Goal: Find specific page/section: Find specific page/section

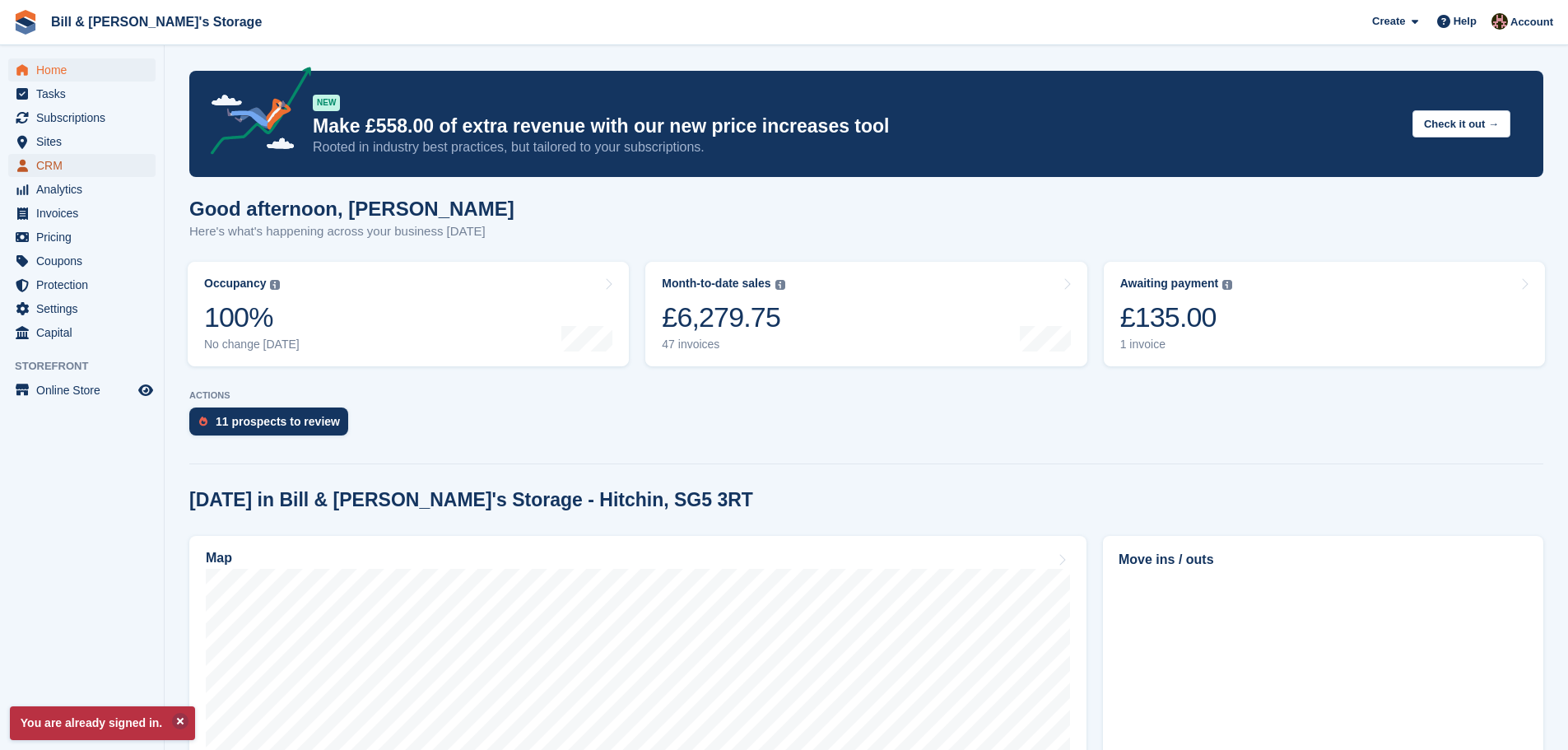
click at [57, 173] on span "CRM" at bounding box center [85, 166] width 98 height 23
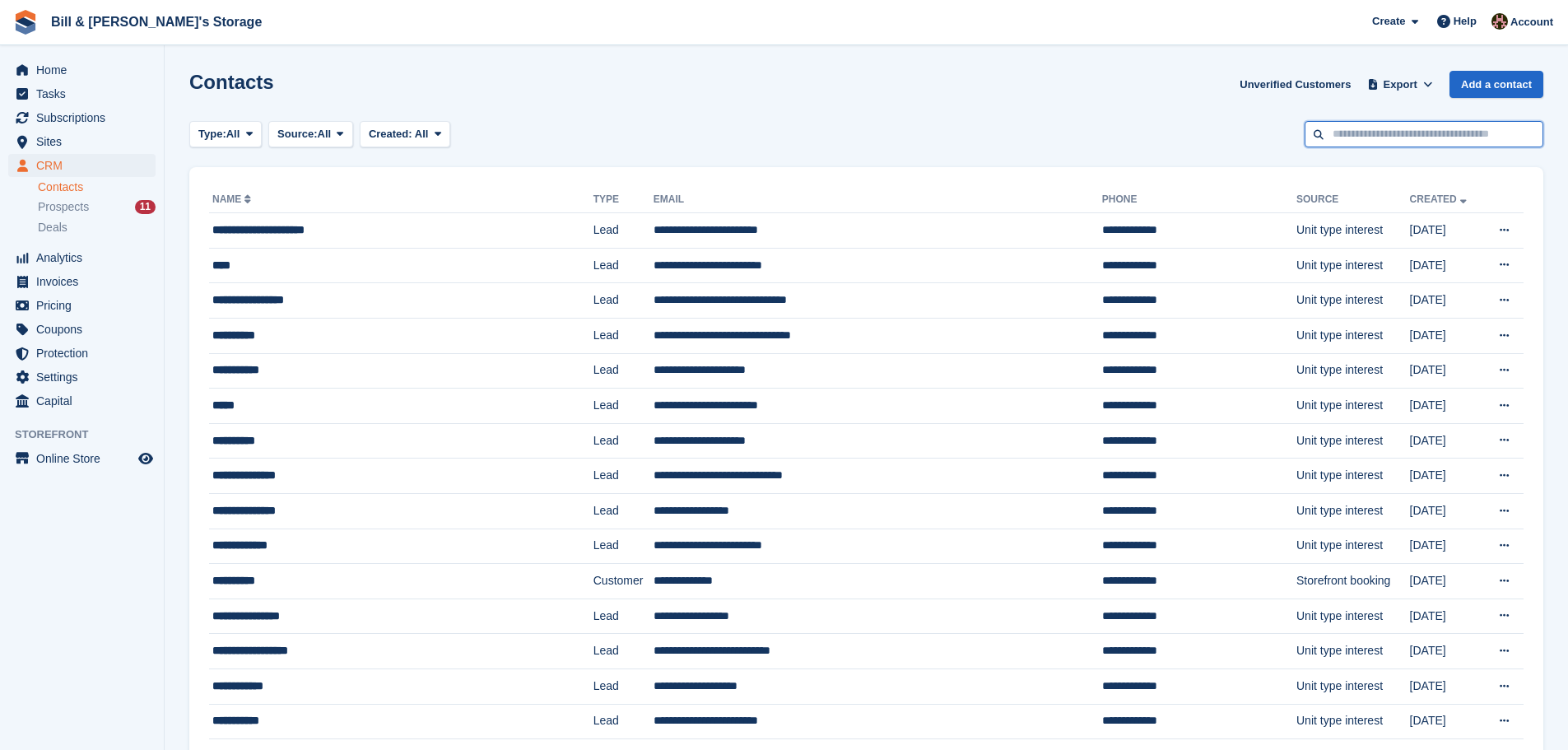
click at [1380, 121] on input "text" at bounding box center [1424, 134] width 239 height 28
type input "*******"
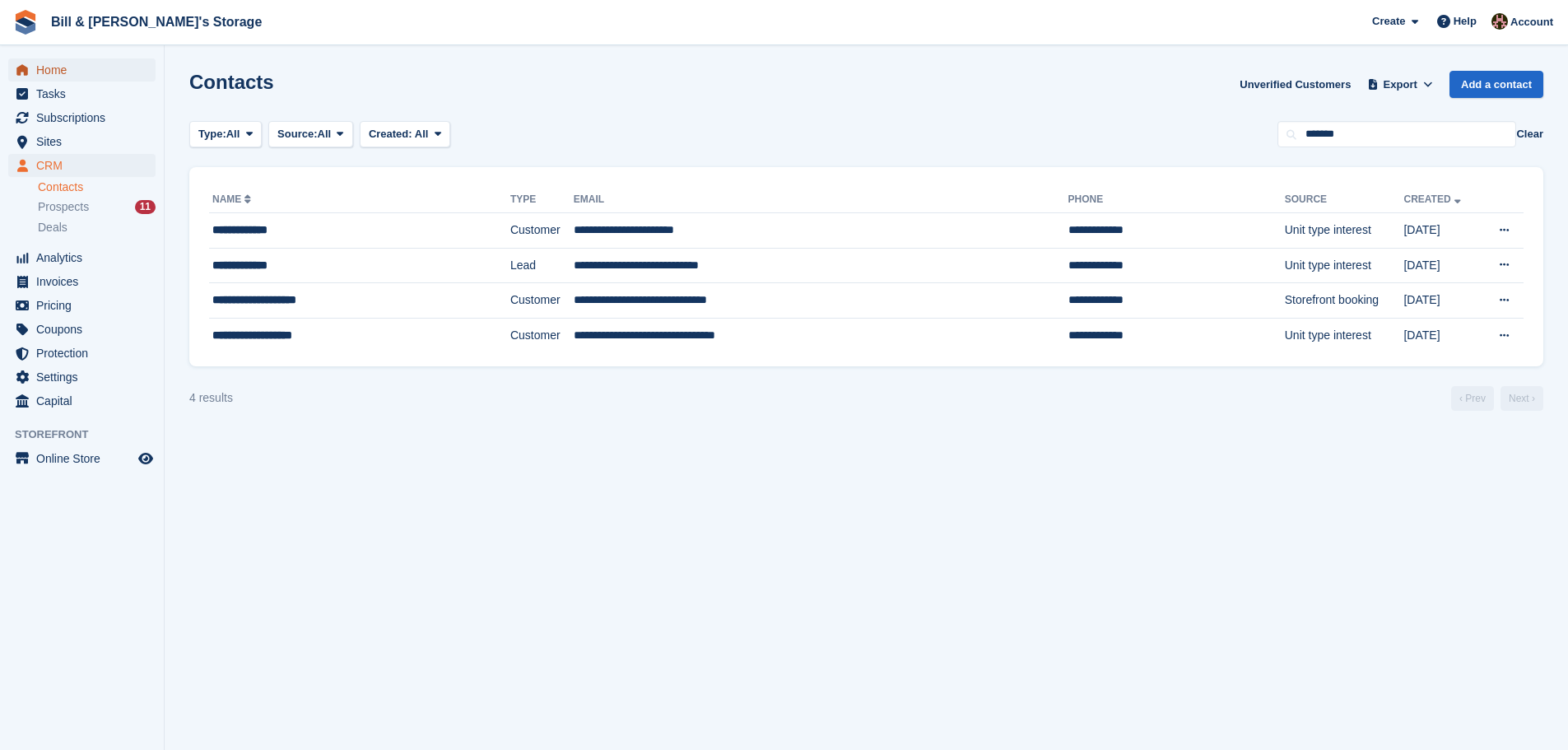
click at [65, 60] on span "Home" at bounding box center [85, 70] width 98 height 23
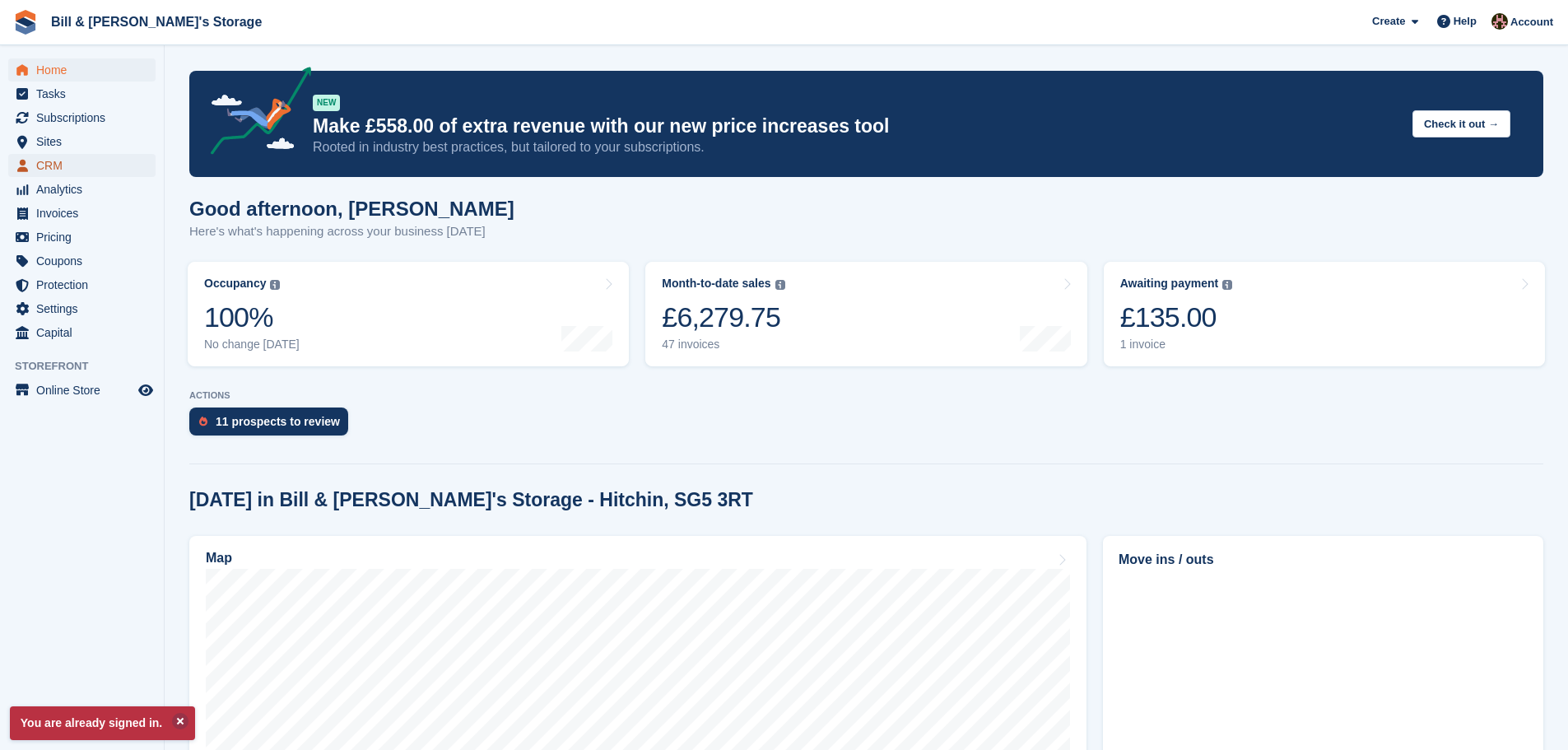
click at [67, 157] on span "CRM" at bounding box center [85, 166] width 98 height 23
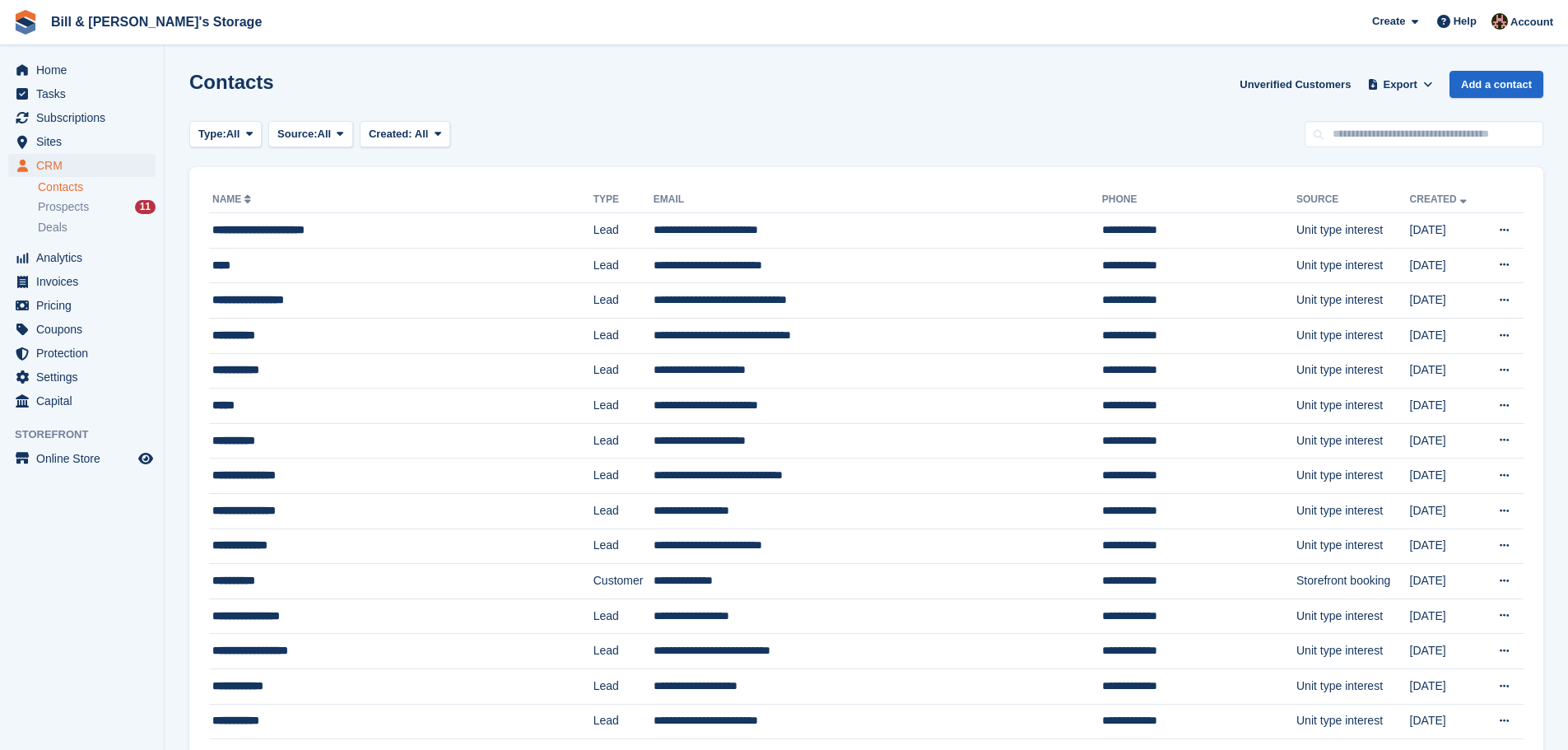
drag, startPoint x: 349, startPoint y: 288, endPoint x: 94, endPoint y: 572, distance: 381.7
drag, startPoint x: 94, startPoint y: 572, endPoint x: 28, endPoint y: 594, distance: 69.6
click at [28, 594] on aside "Home Tasks Subscriptions Subscriptions Subscriptions Contracts Price increases …" at bounding box center [82, 379] width 163 height 667
